Goal: Information Seeking & Learning: Learn about a topic

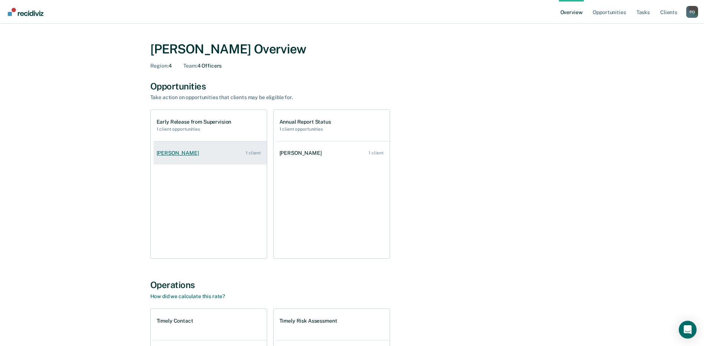
click at [187, 155] on div "[PERSON_NAME]" at bounding box center [179, 153] width 45 height 6
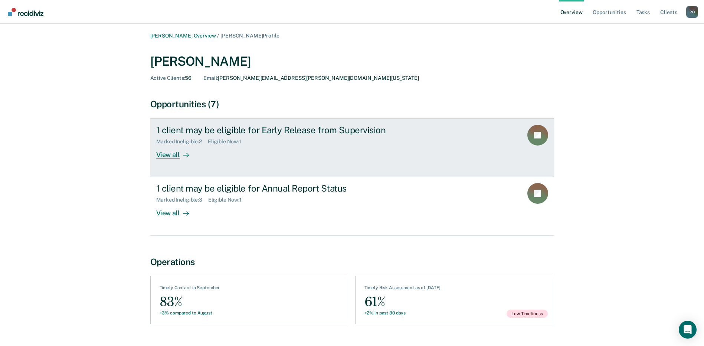
click at [165, 156] on div "View all" at bounding box center [177, 152] width 42 height 14
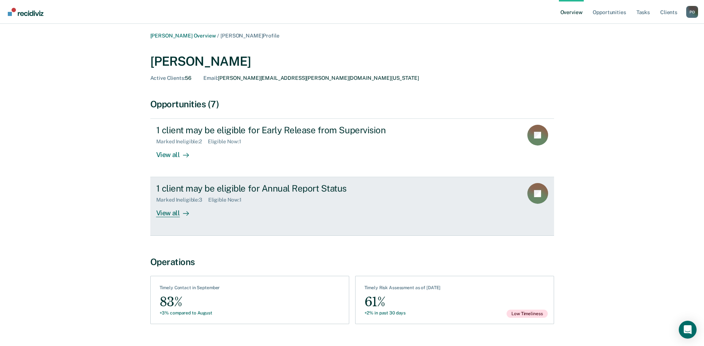
click at [166, 213] on div "View all" at bounding box center [177, 210] width 42 height 14
